Goal: Download file/media

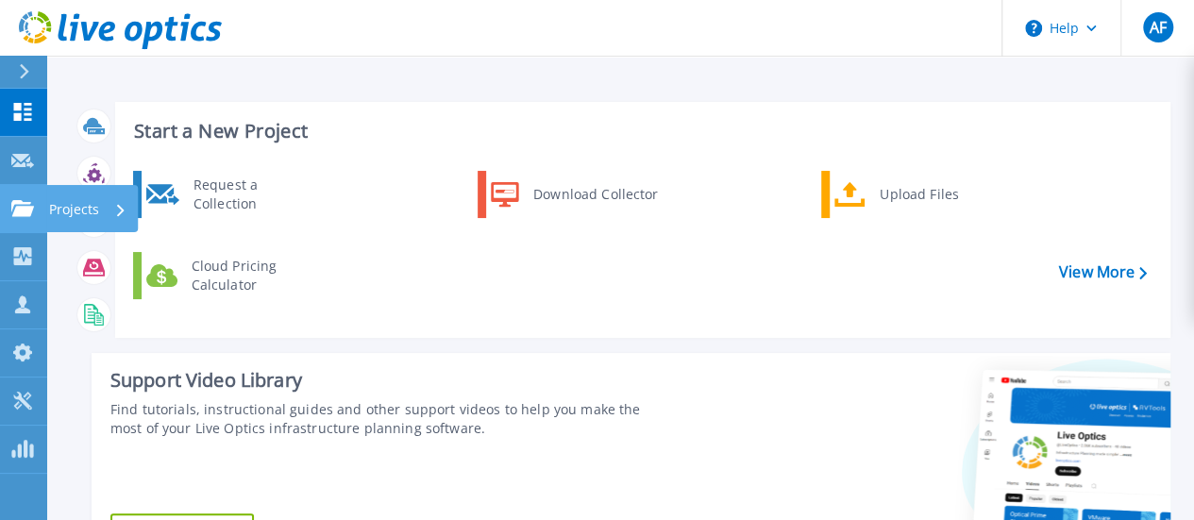
click at [28, 207] on icon at bounding box center [22, 208] width 23 height 16
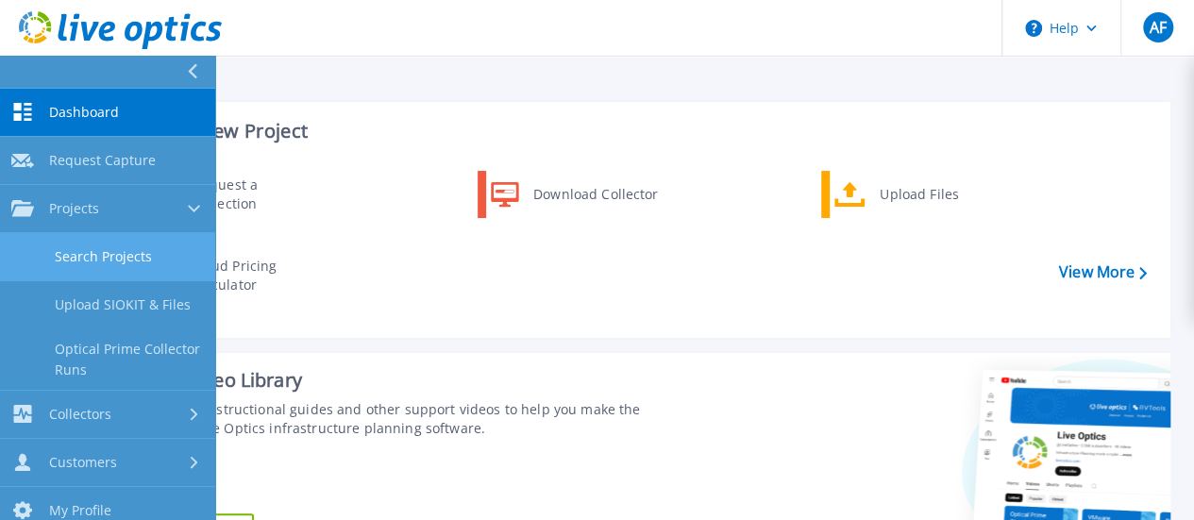
click at [98, 254] on link "Search Projects" at bounding box center [107, 257] width 215 height 48
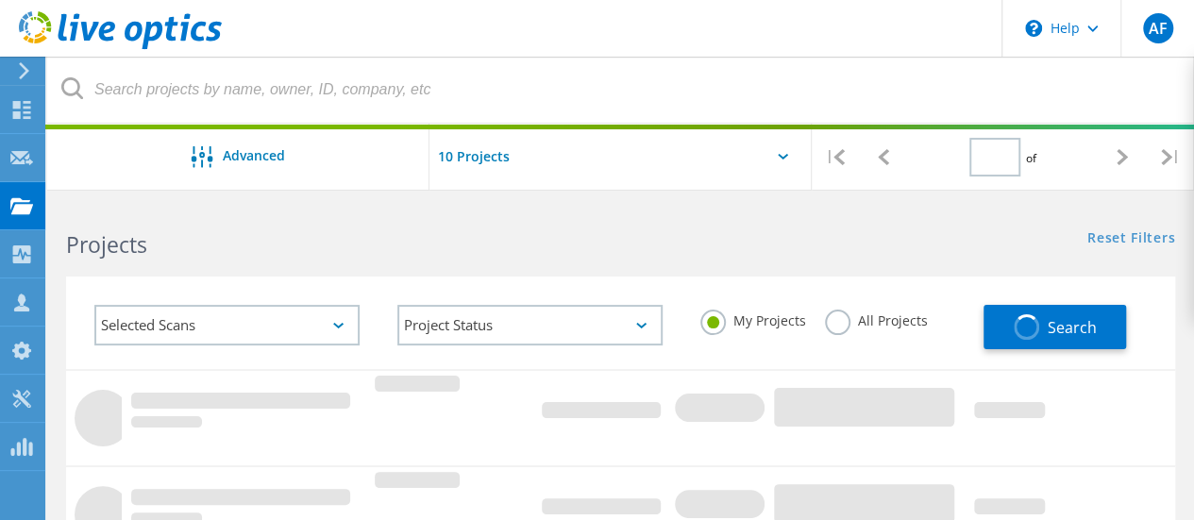
type input "1"
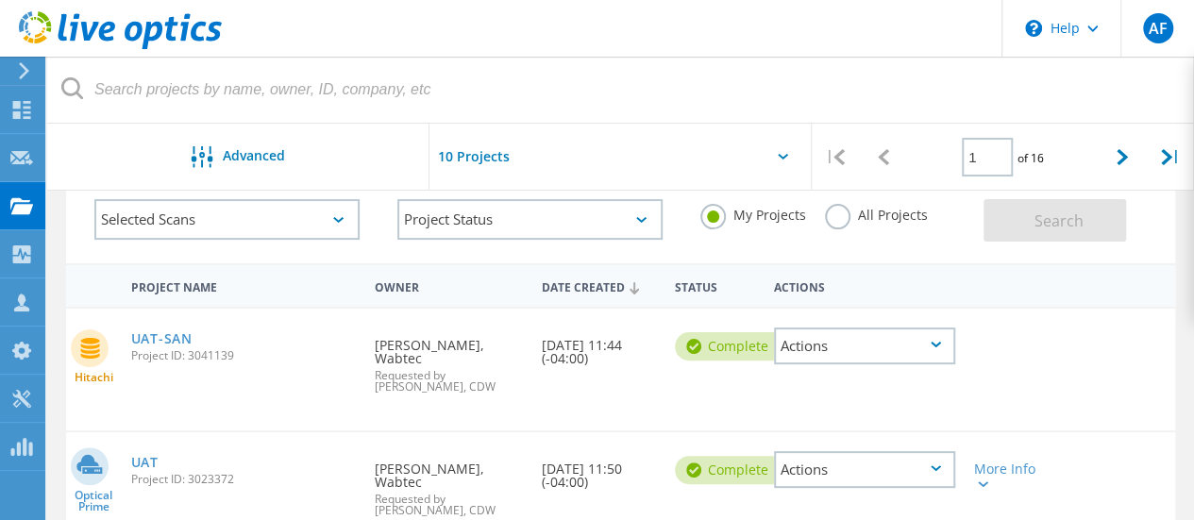
scroll to position [189, 0]
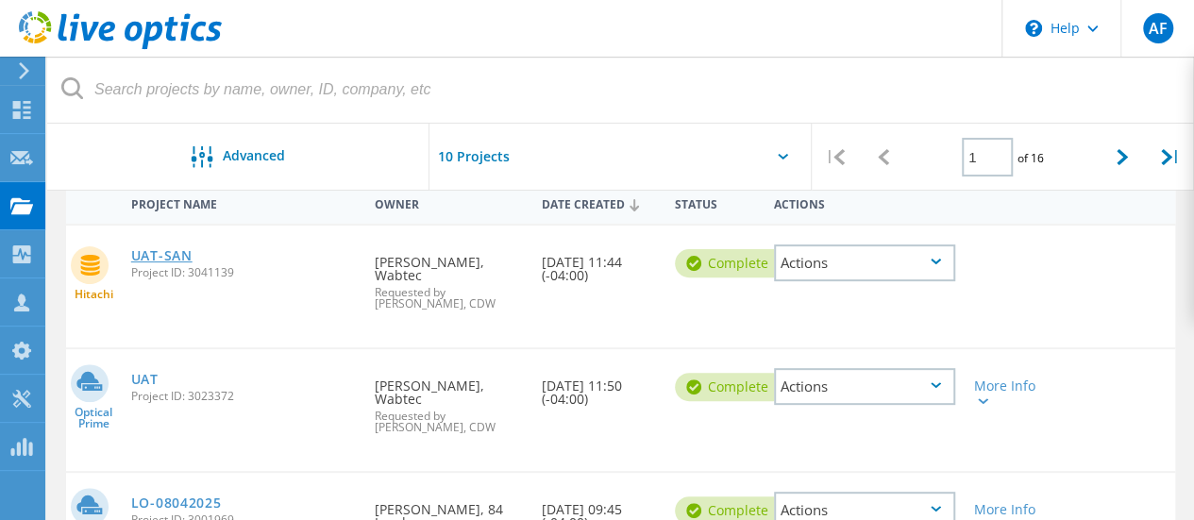
click at [161, 258] on link "UAT-SAN" at bounding box center [161, 255] width 61 height 13
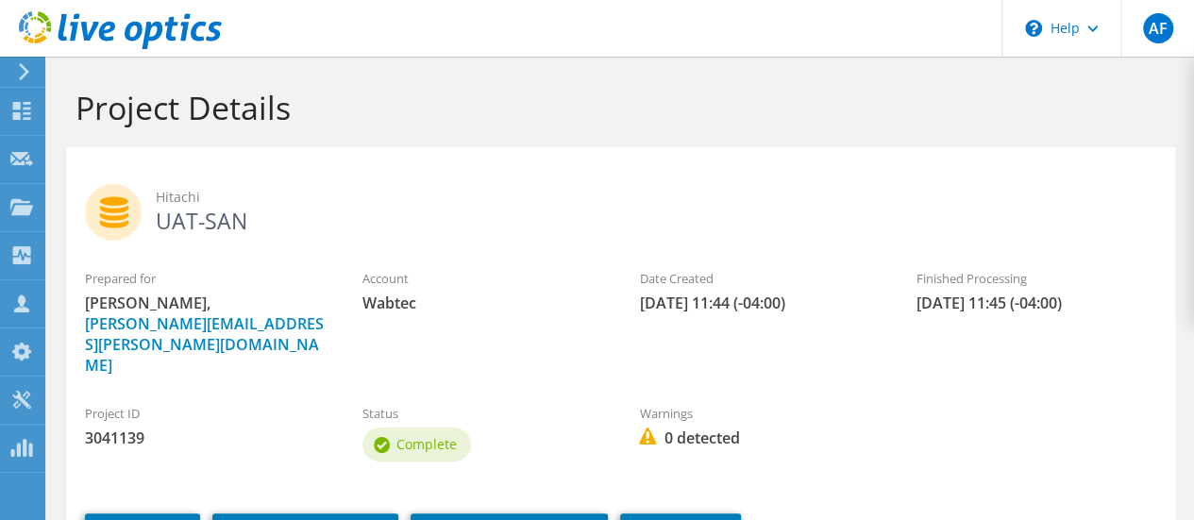
scroll to position [142, 0]
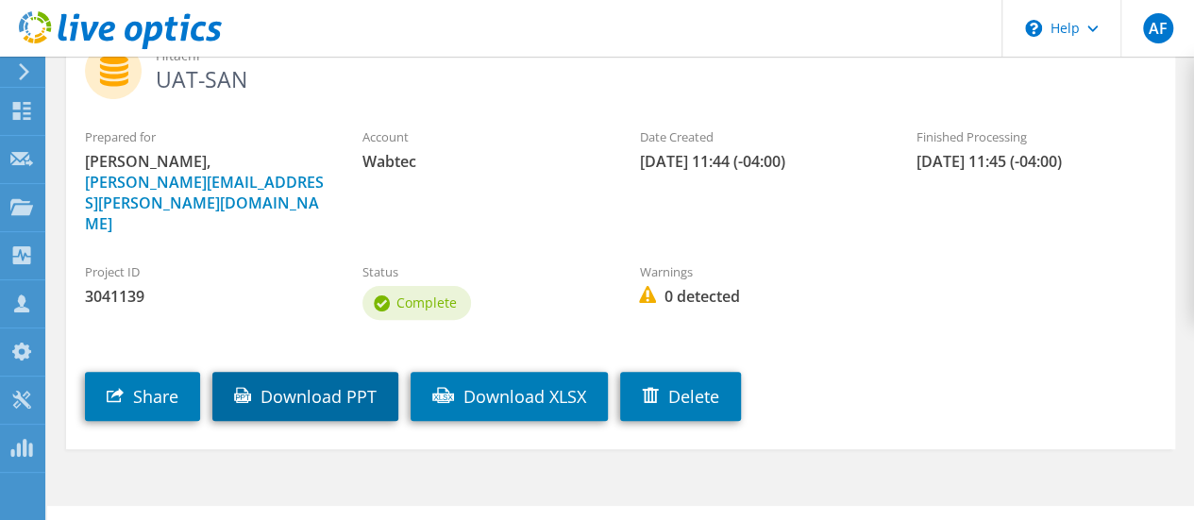
click at [304, 372] on link "Download PPT" at bounding box center [305, 396] width 186 height 49
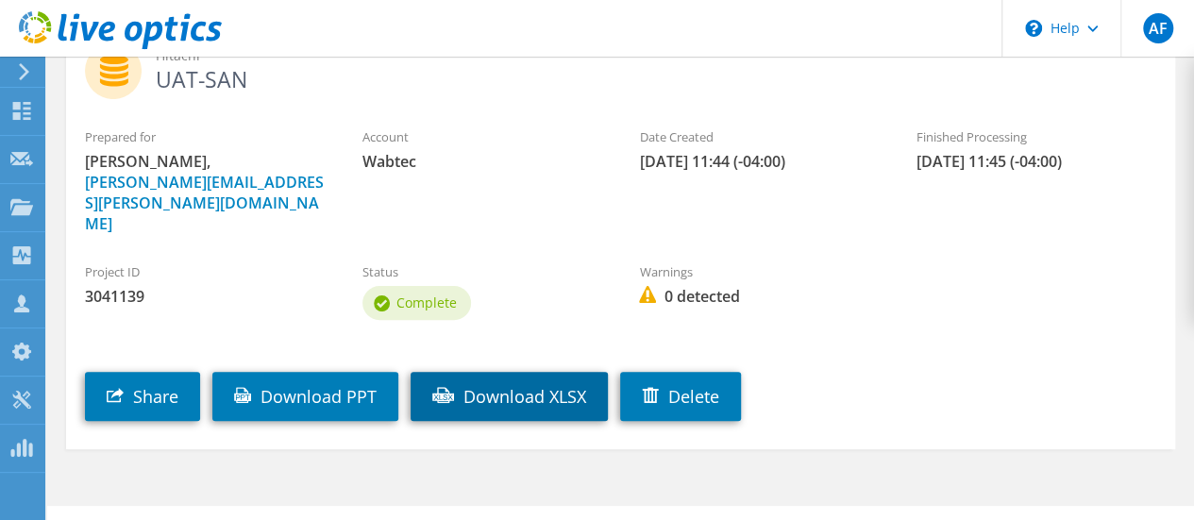
click at [519, 372] on link "Download XLSX" at bounding box center [509, 396] width 197 height 49
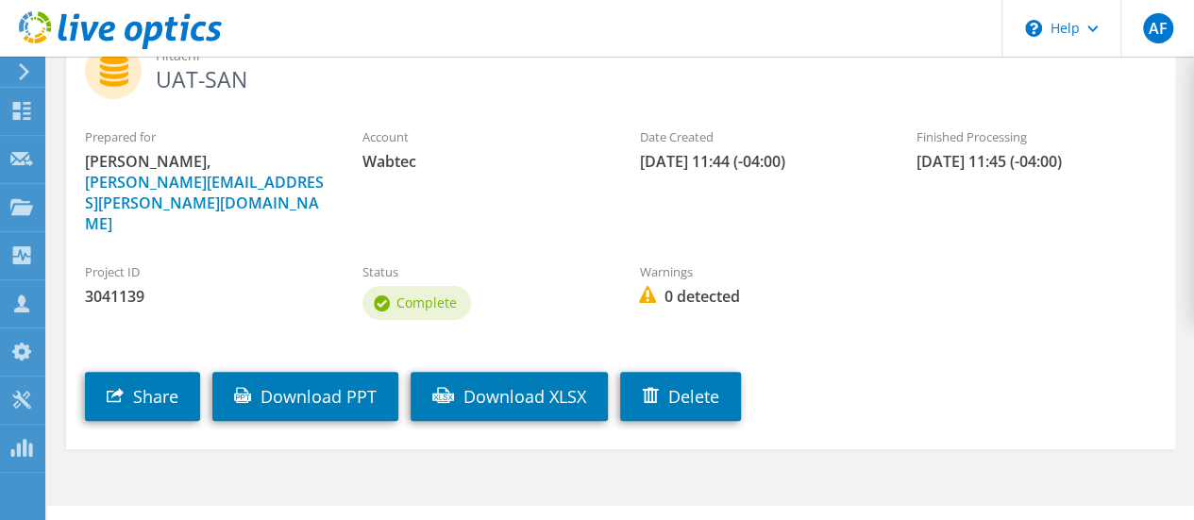
click at [280, 169] on span "Todd Oskam, todd.oskam@wabtec.com" at bounding box center [205, 192] width 240 height 83
